Goal: Information Seeking & Learning: Learn about a topic

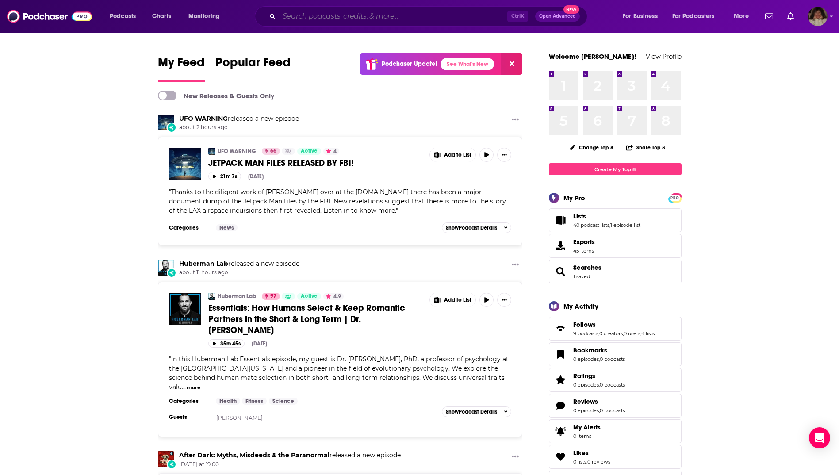
click at [369, 18] on input "Search podcasts, credits, & more..." at bounding box center [393, 16] width 228 height 14
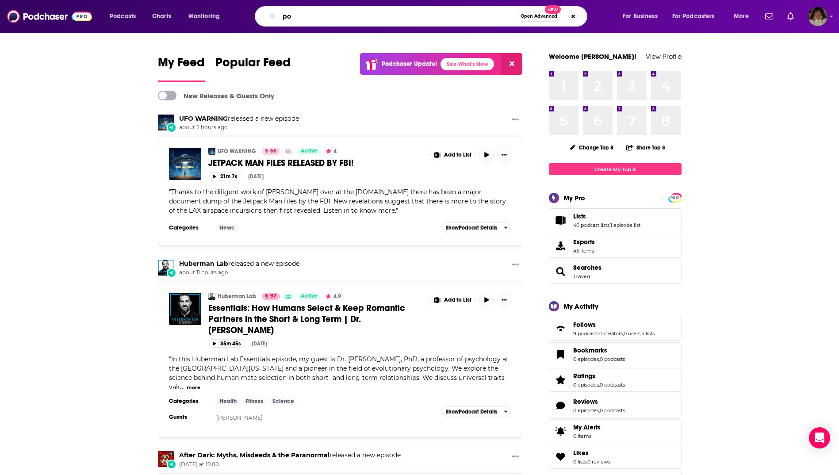
type input "p"
type input "good life project"
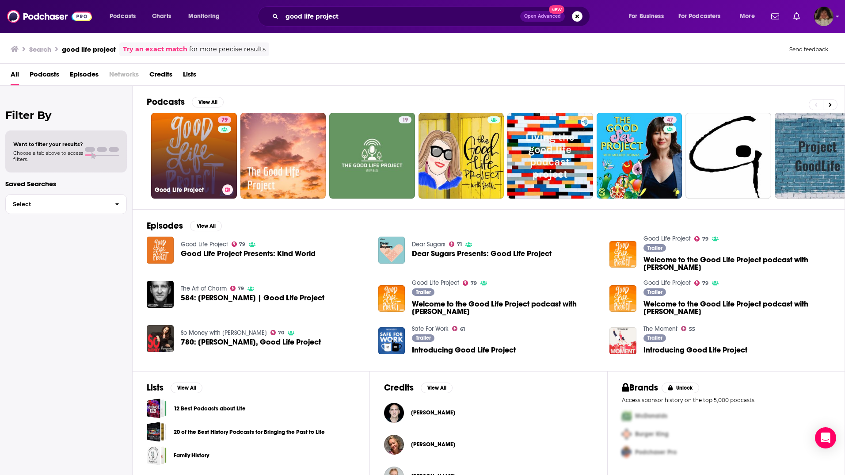
click at [205, 126] on link "79 Good Life Project" at bounding box center [194, 156] width 86 height 86
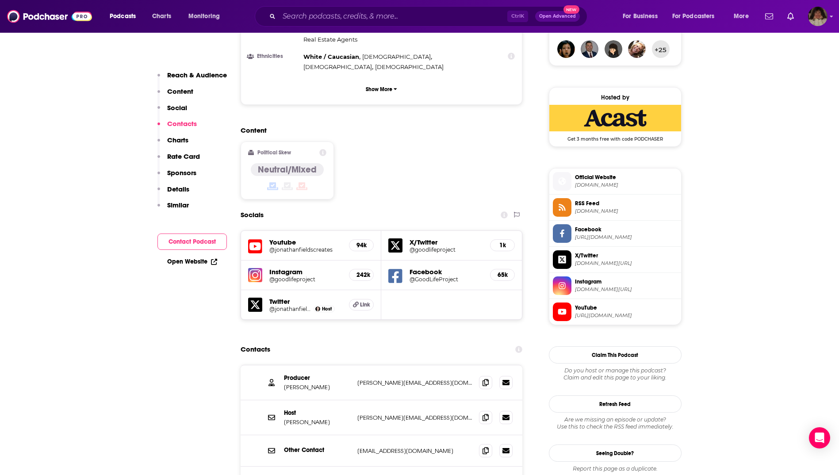
scroll to position [796, 0]
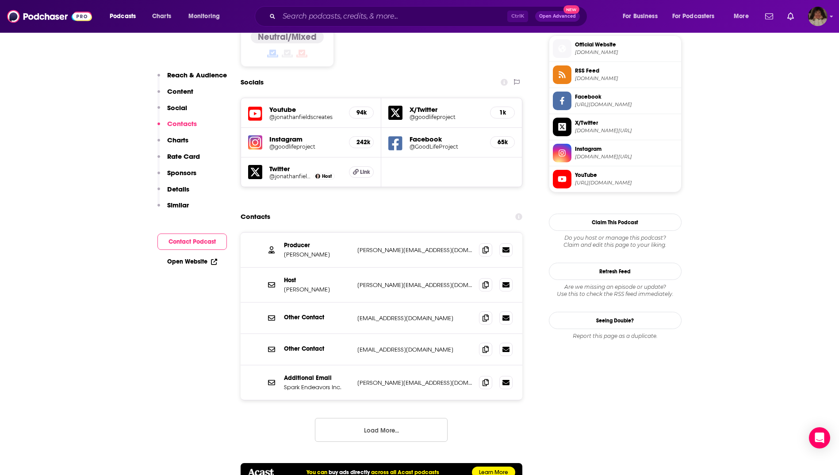
click at [373, 418] on button "Load More..." at bounding box center [381, 430] width 133 height 24
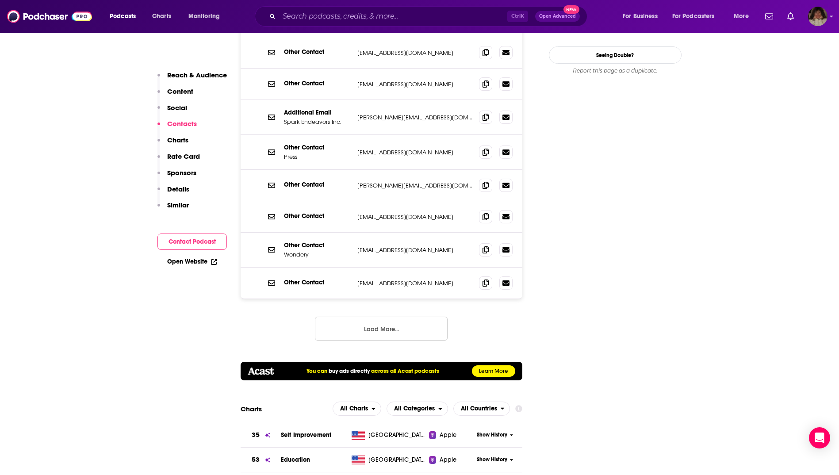
scroll to position [884, 0]
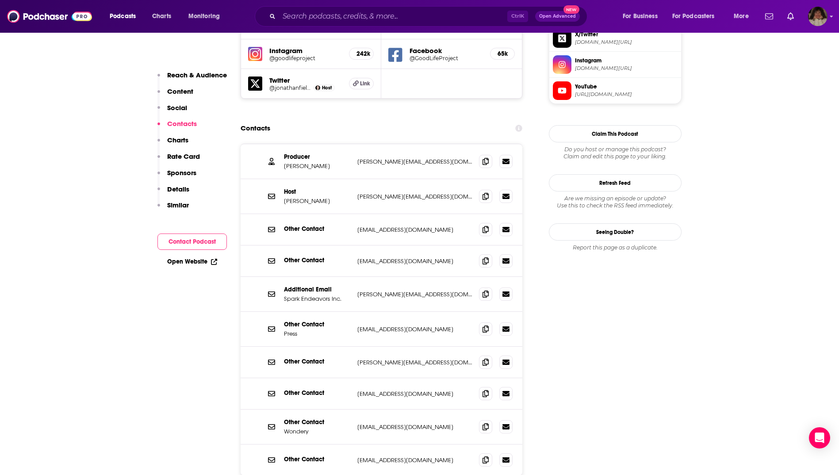
drag, startPoint x: 380, startPoint y: 453, endPoint x: 414, endPoint y: 443, distance: 35.1
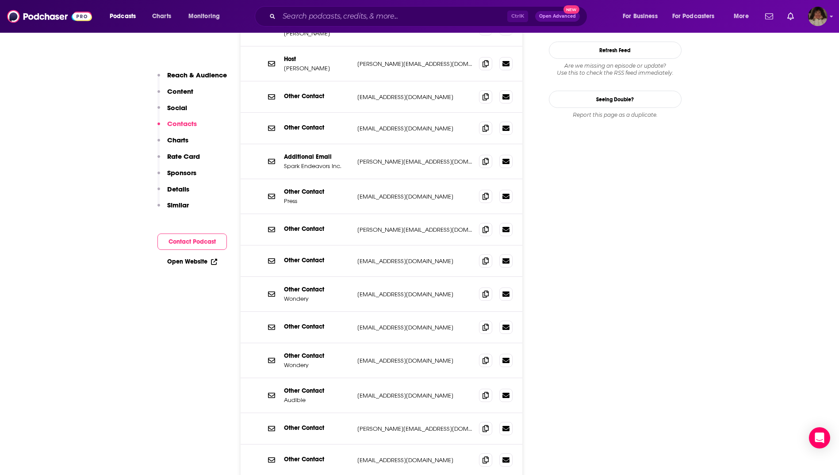
scroll to position [1061, 0]
